Goal: Find contact information: Find contact information

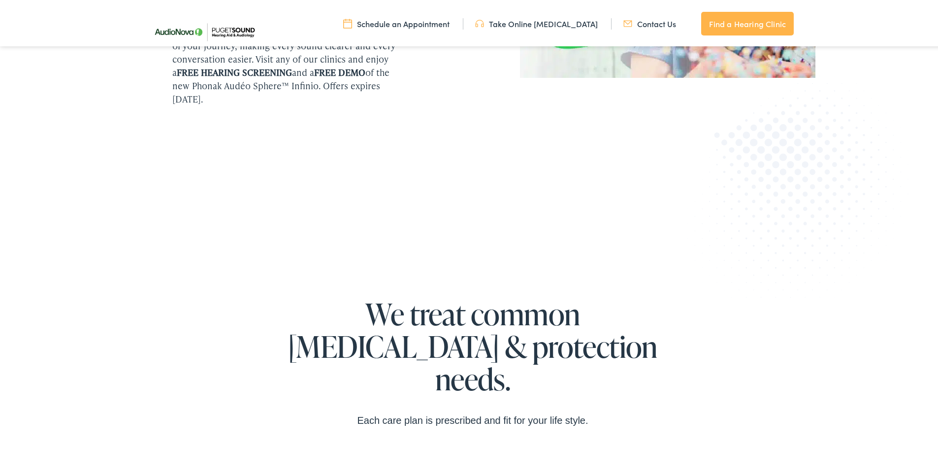
scroll to position [1441, 0]
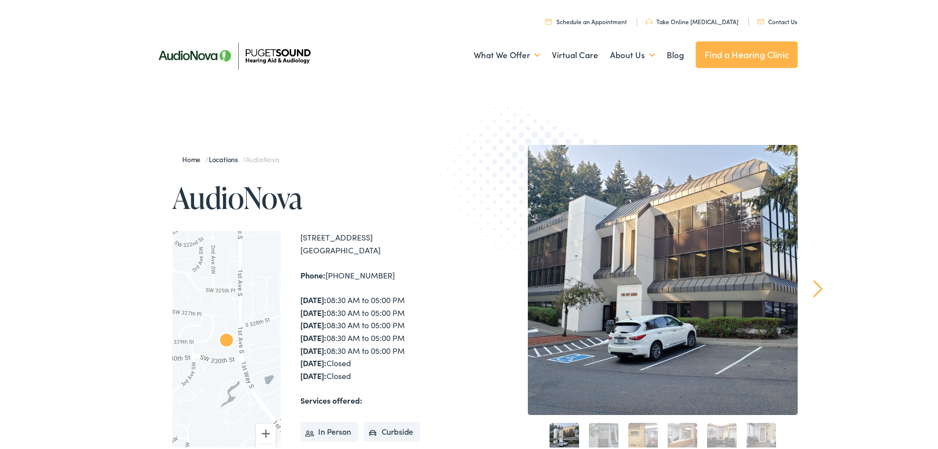
click at [102, 286] on div "Home / Locations / AudioNova AudioNova ← Move left → Move right ↑ Move up ↓ Mov…" at bounding box center [472, 356] width 945 height 524
drag, startPoint x: 384, startPoint y: 276, endPoint x: 297, endPoint y: 233, distance: 96.2
click at [300, 233] on div "[STREET_ADDRESS] Phone: [PHONE_NUMBER] [DATE]: 08:30 AM to 05:00 PM [DATE]: 08:…" at bounding box center [386, 351] width 172 height 244
copy div "[STREET_ADDRESS] Phone: [PHONE_NUMBER]"
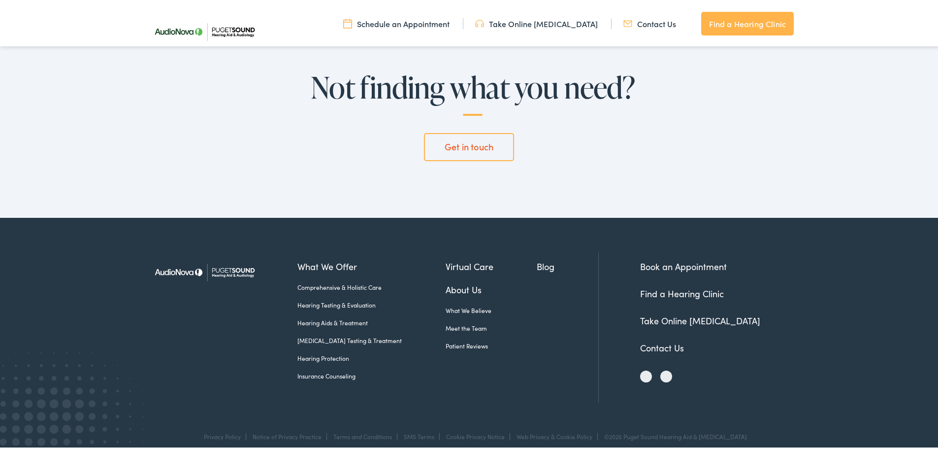
scroll to position [2309, 0]
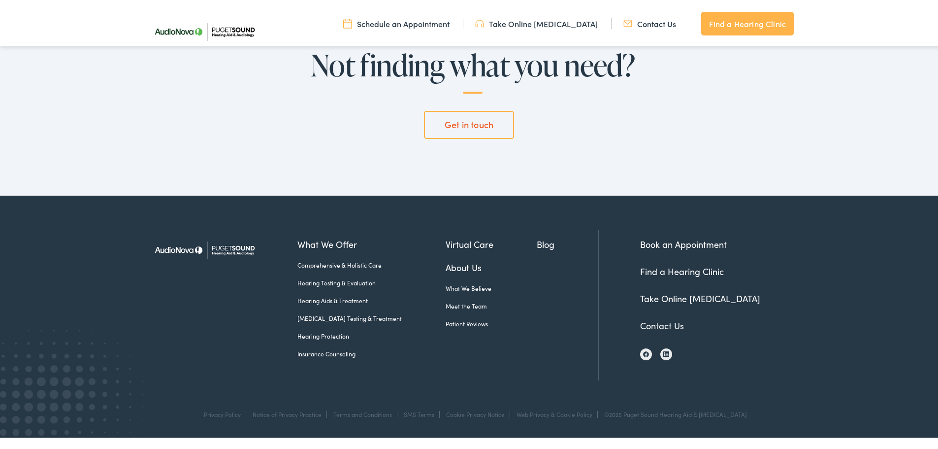
click at [454, 265] on link "About Us" at bounding box center [492, 265] width 92 height 13
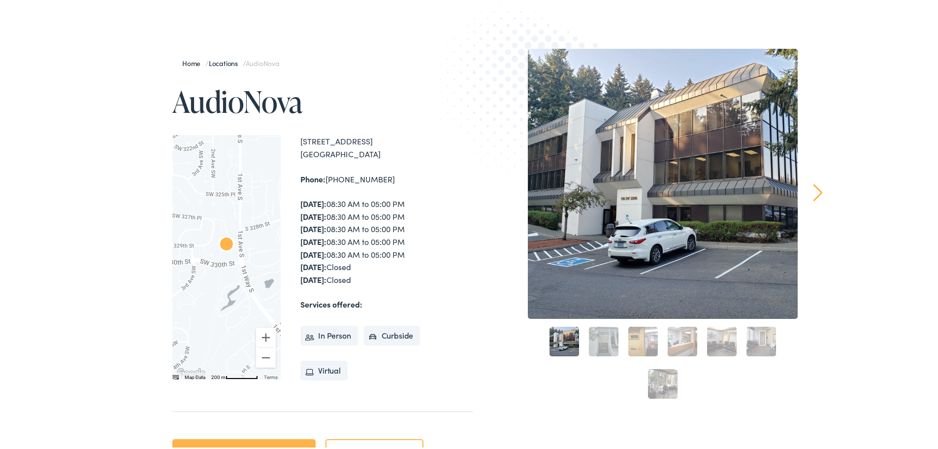
scroll to position [0, 0]
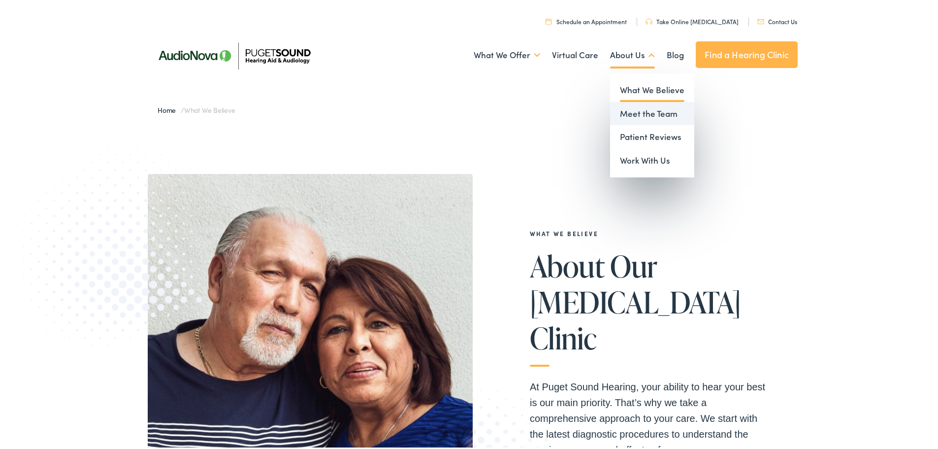
click at [636, 108] on link "Meet the Team" at bounding box center [652, 112] width 84 height 24
